Goal: Transaction & Acquisition: Purchase product/service

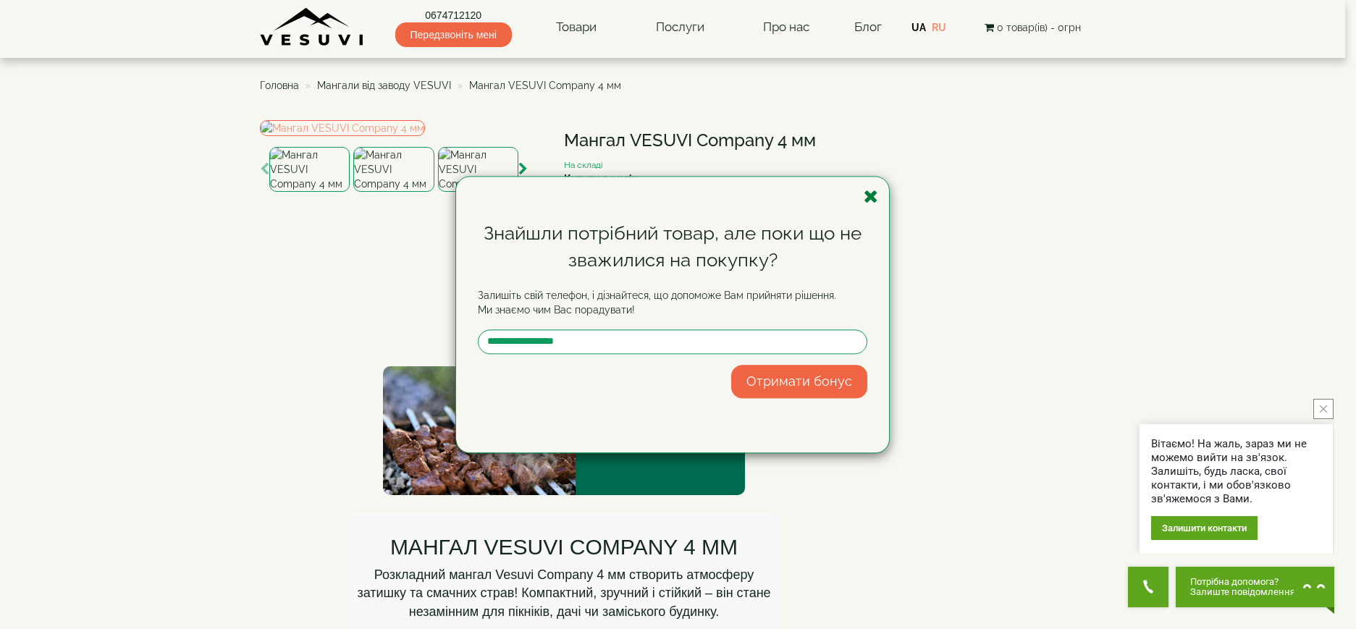
click at [869, 197] on icon "button" at bounding box center [871, 196] width 14 height 18
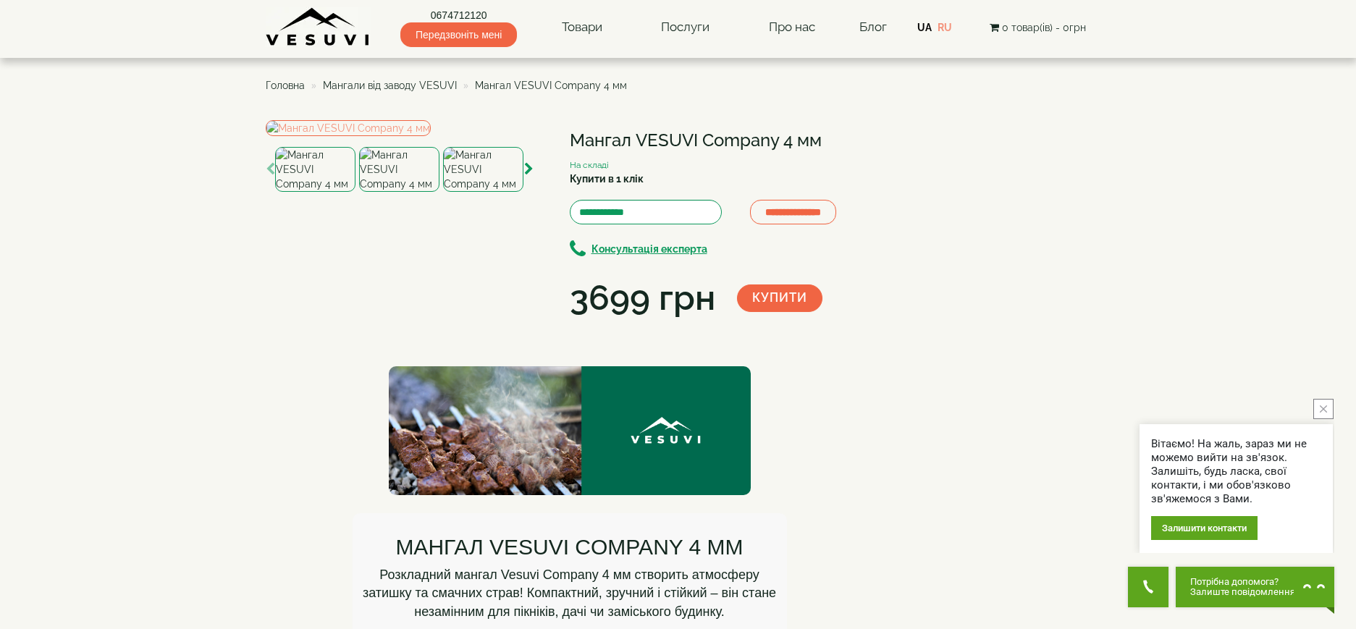
click at [400, 87] on span "Мангали від заводу VESUVI" at bounding box center [390, 86] width 134 height 12
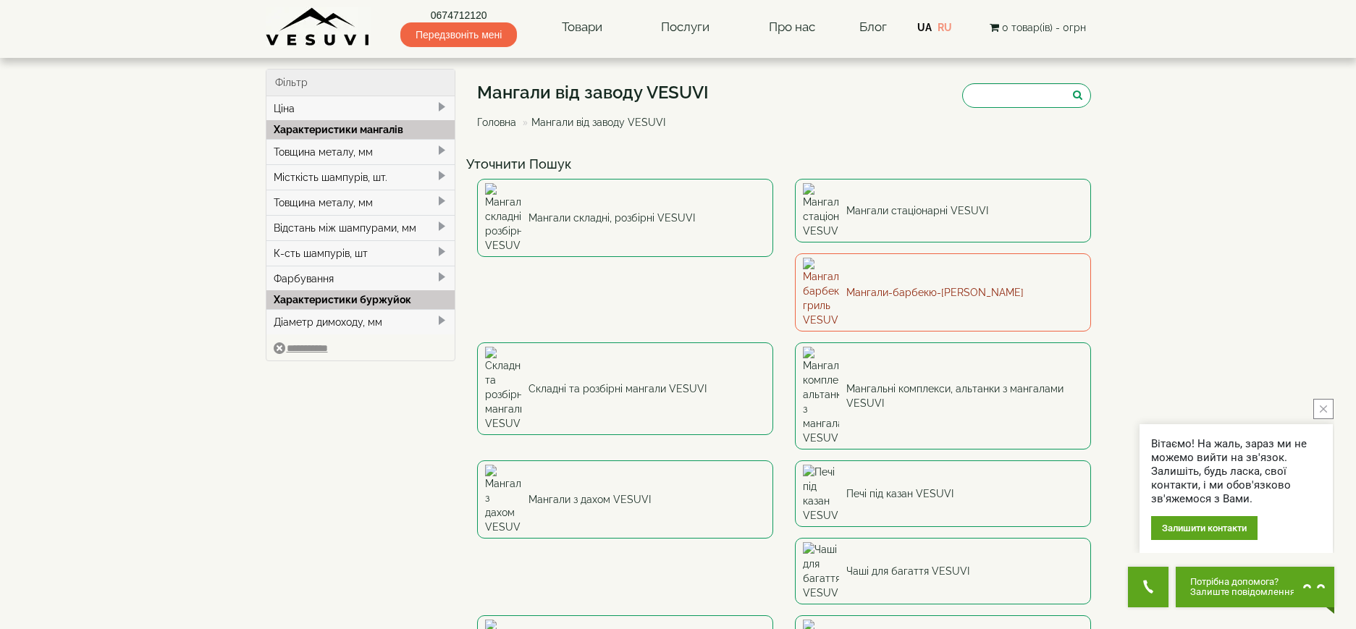
click at [795, 253] on link "Мангали-барбекю-[PERSON_NAME]" at bounding box center [943, 292] width 296 height 78
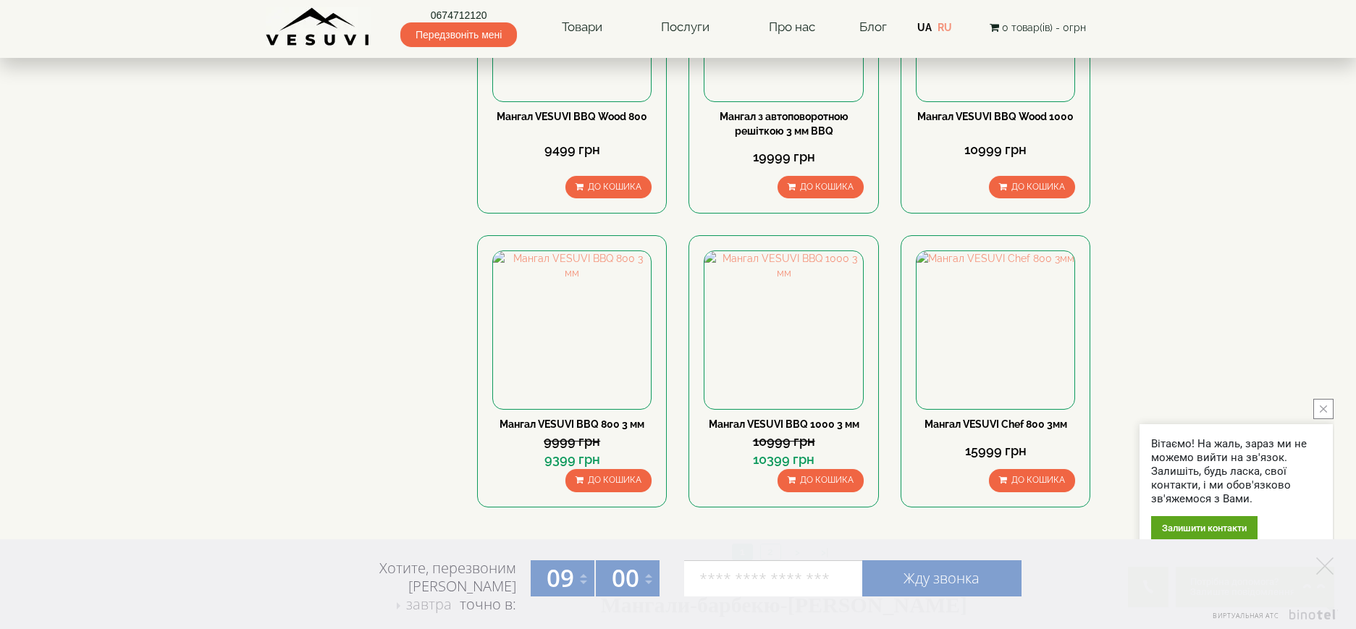
scroll to position [1207, 0]
